Goal: Find specific page/section: Find specific page/section

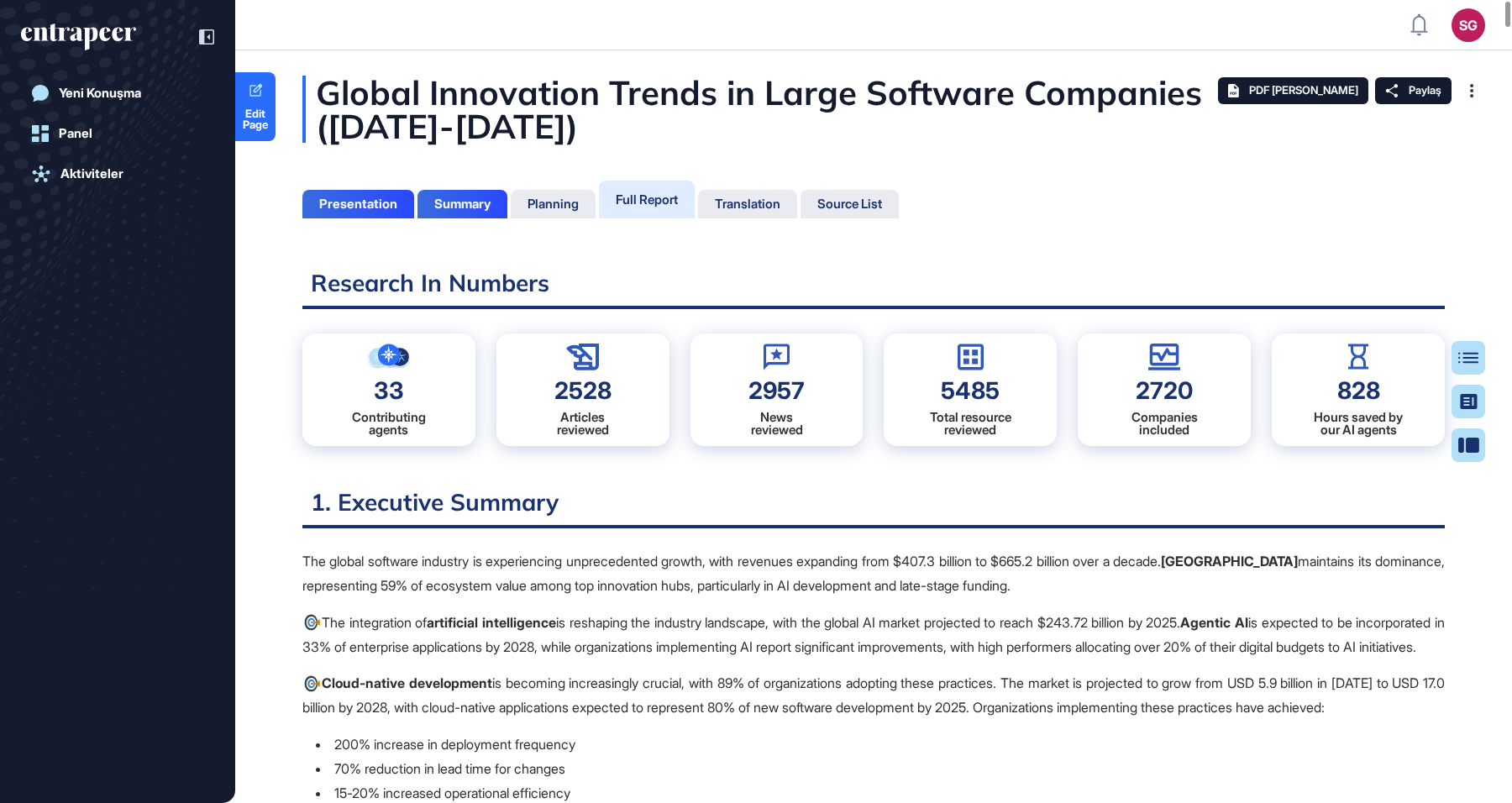
click at [679, 490] on h2 "1. Executive Summary" at bounding box center [874, 508] width 1143 height 41
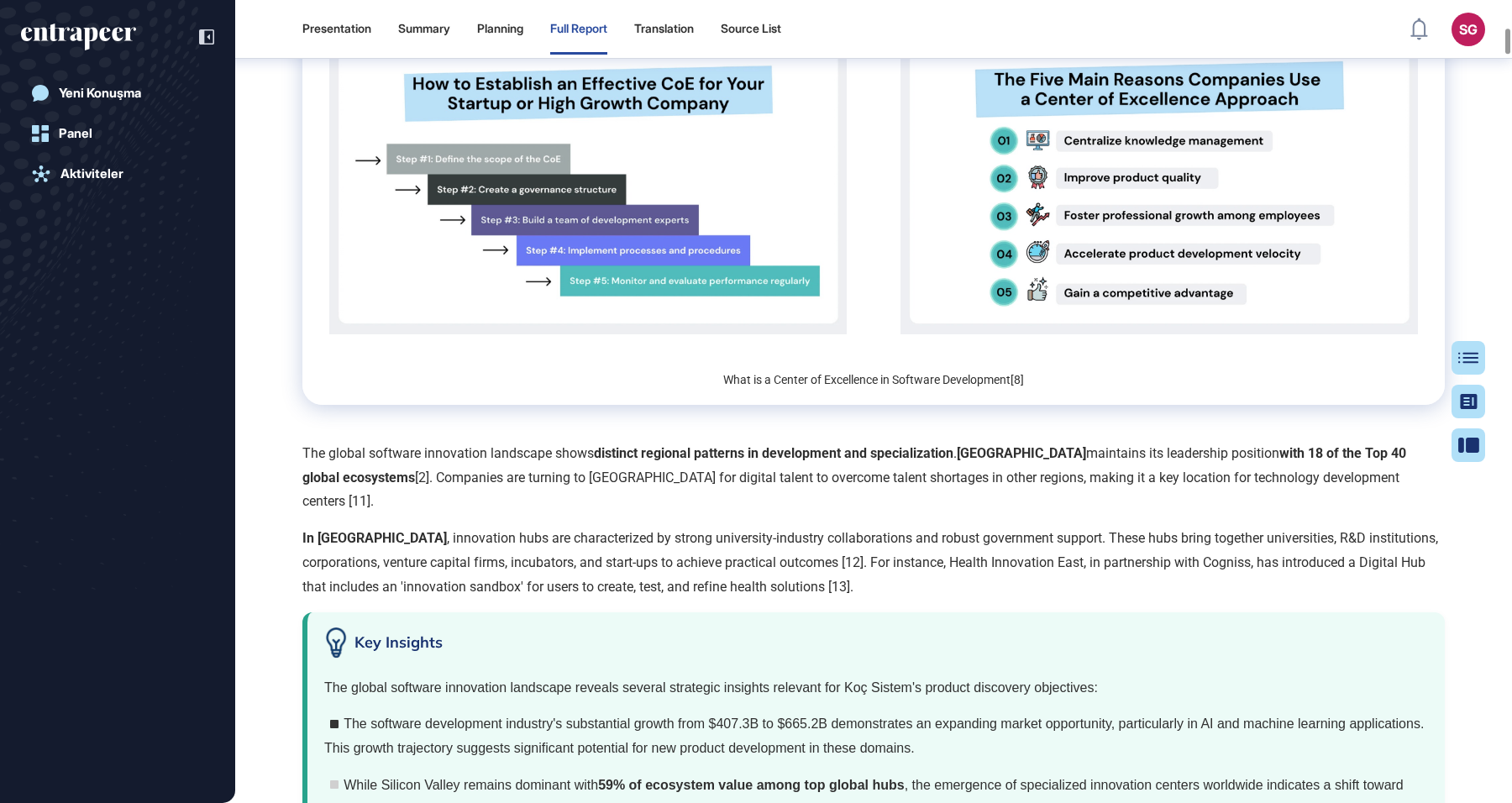
scroll to position [4487, 0]
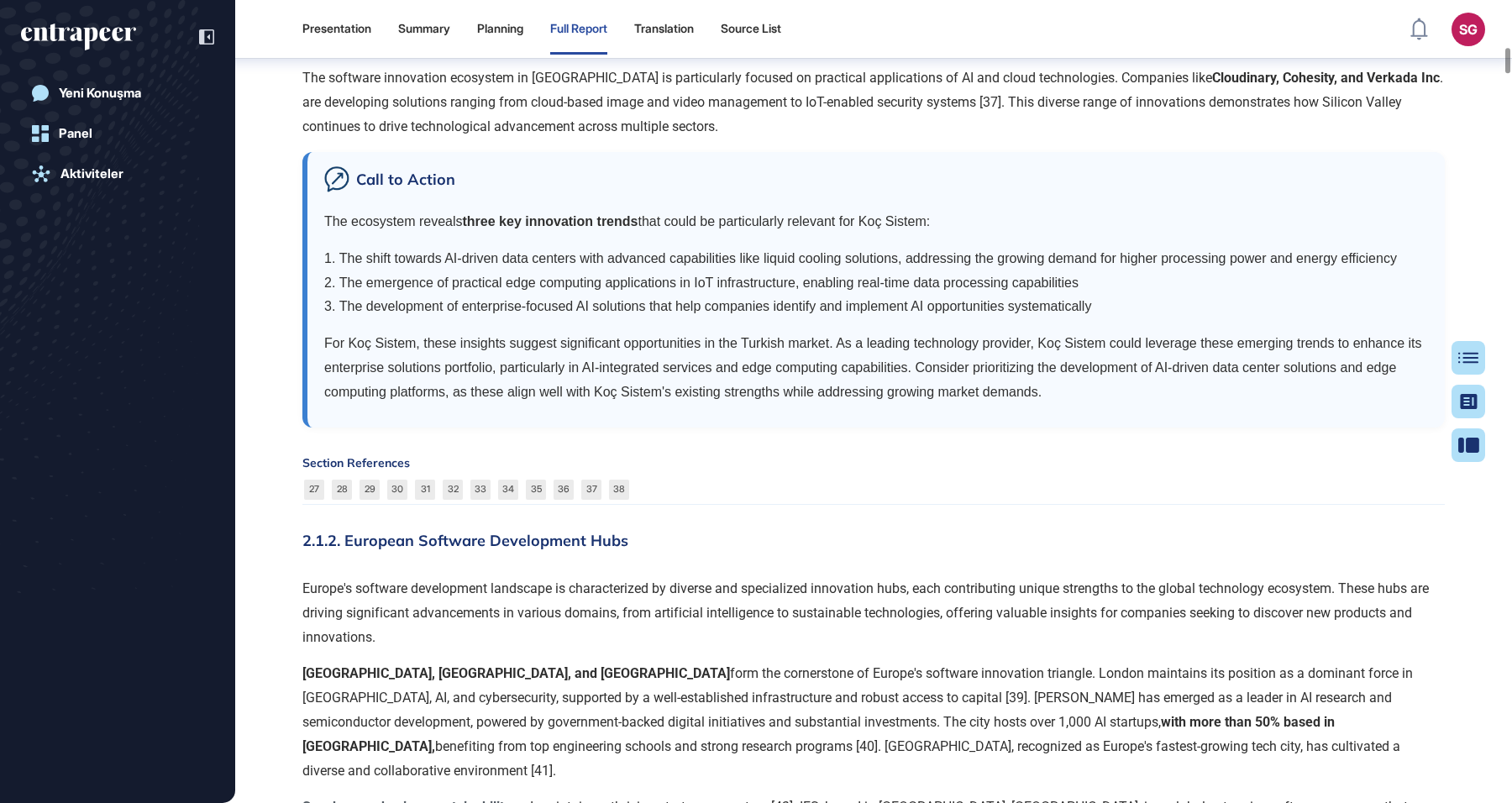
scroll to position [7764, 0]
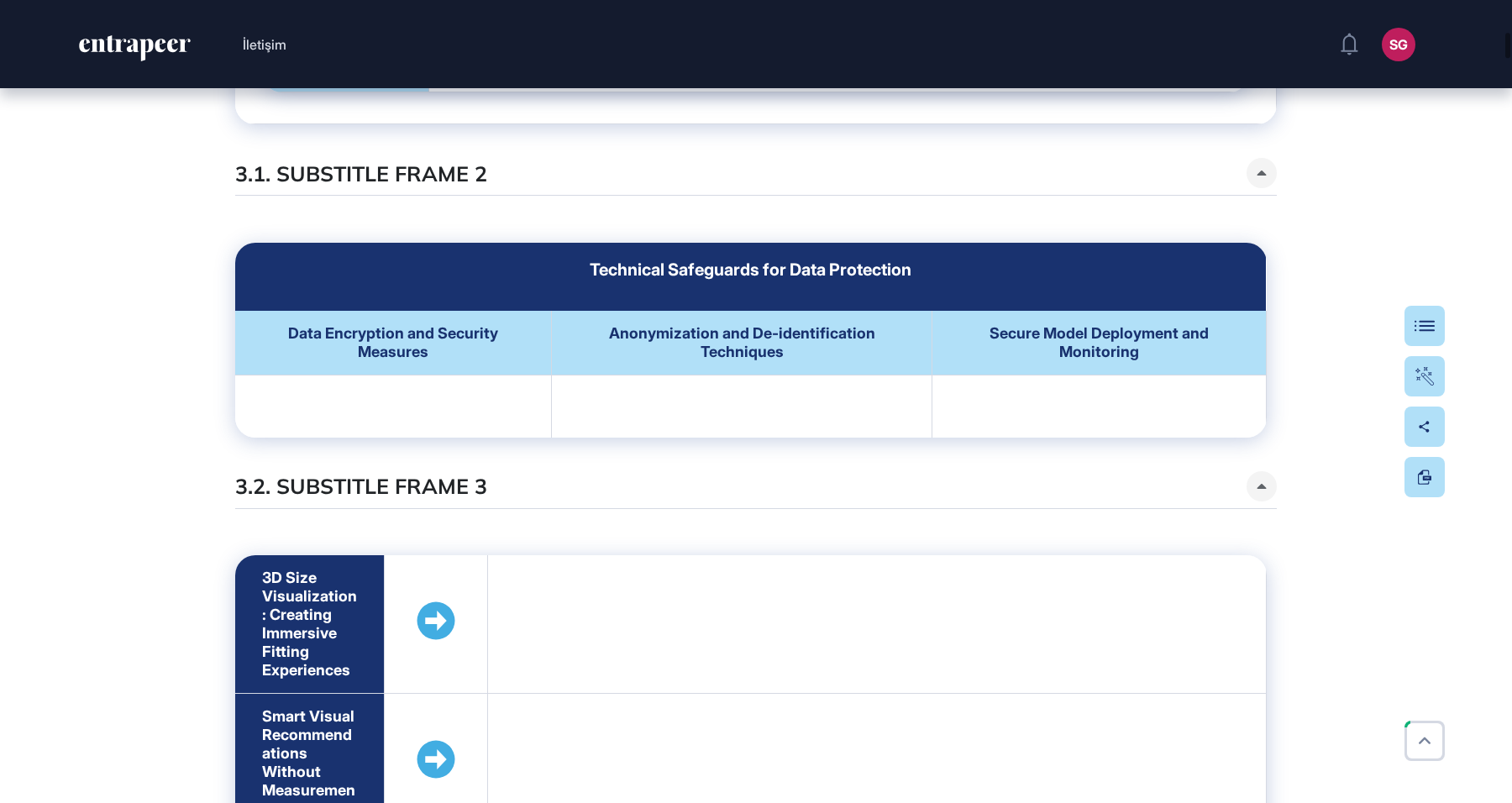
scroll to position [5080, 0]
